Goal: Task Accomplishment & Management: Manage account settings

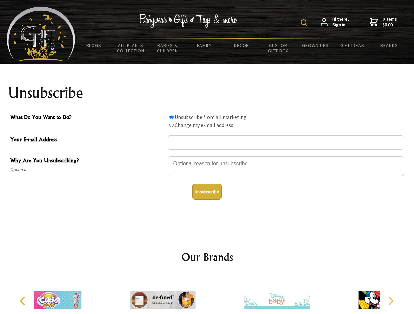
click at [305, 23] on img at bounding box center [303, 22] width 7 height 7
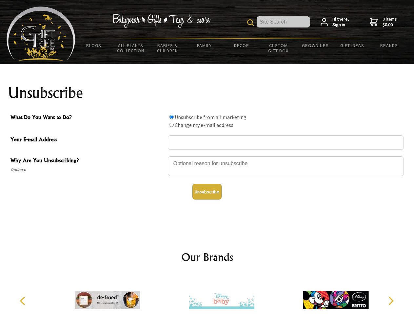
click at [207, 156] on div at bounding box center [286, 167] width 236 height 23
click at [171, 117] on input "What Do You Want to Do?" at bounding box center [171, 117] width 4 height 4
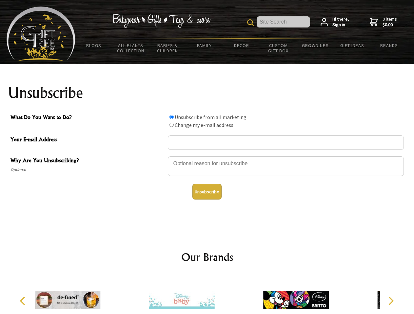
click at [171, 125] on input "What Do You Want to Do?" at bounding box center [171, 125] width 4 height 4
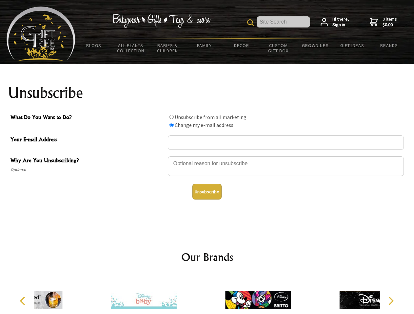
radio input "true"
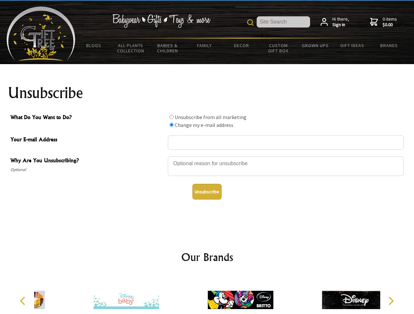
click at [207, 192] on button "Unsubscribe" at bounding box center [206, 192] width 29 height 16
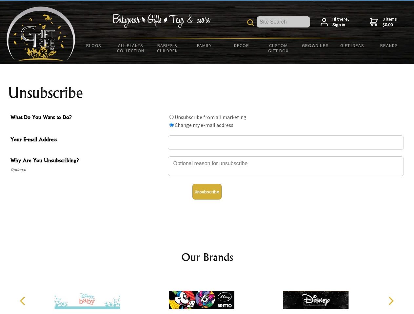
click at [207, 295] on img at bounding box center [202, 300] width 66 height 49
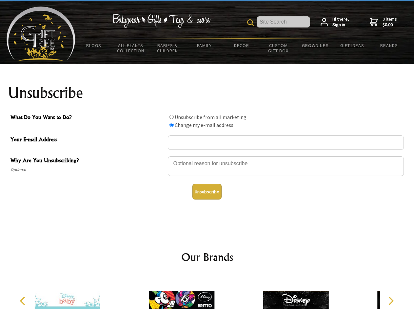
click at [24, 301] on icon "Previous" at bounding box center [23, 301] width 9 height 9
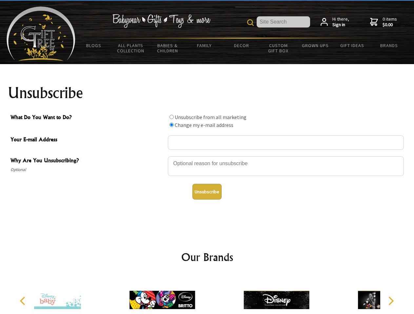
click at [390, 301] on icon "Next" at bounding box center [390, 301] width 9 height 9
